Goal: Task Accomplishment & Management: Use online tool/utility

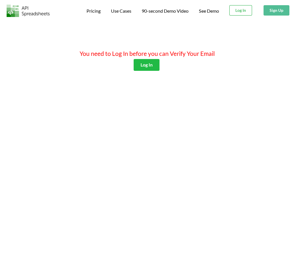
click at [240, 12] on button "Log In" at bounding box center [241, 10] width 23 height 10
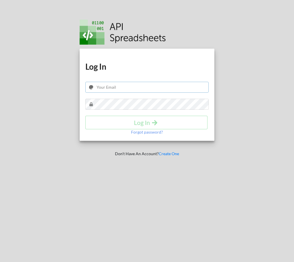
click at [127, 90] on input "text" at bounding box center [146, 87] width 123 height 11
type input "[EMAIL_ADDRESS][DOMAIN_NAME]"
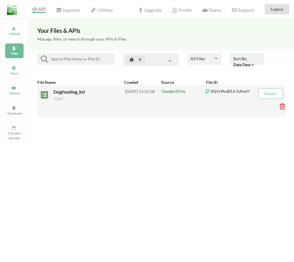
click at [94, 96] on div "'시트1'" at bounding box center [90, 98] width 72 height 6
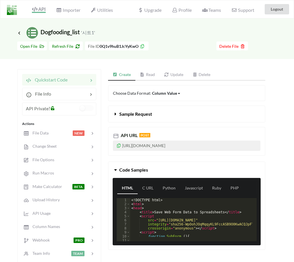
click at [116, 144] on p "[URL][DOMAIN_NAME]" at bounding box center [187, 145] width 148 height 10
click at [119, 144] on icon at bounding box center [119, 145] width 5 height 4
